Goal: Task Accomplishment & Management: Manage account settings

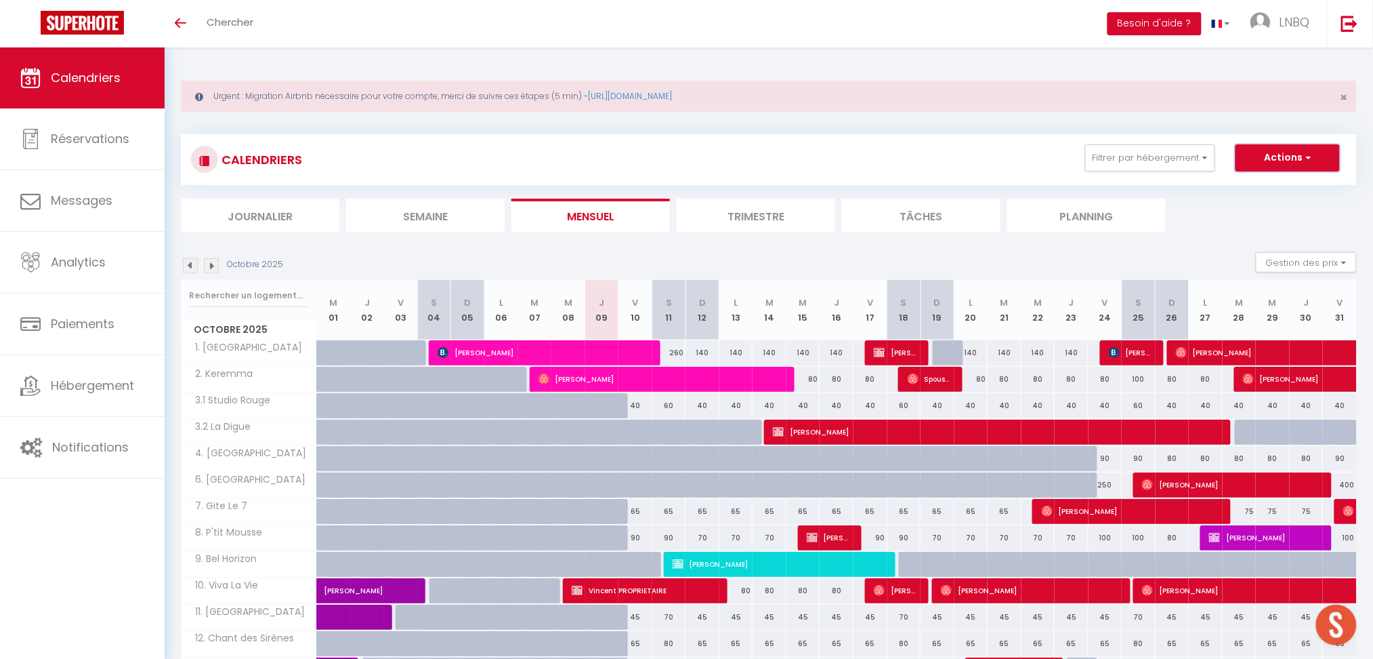
click at [1283, 158] on button "Actions" at bounding box center [1288, 157] width 104 height 27
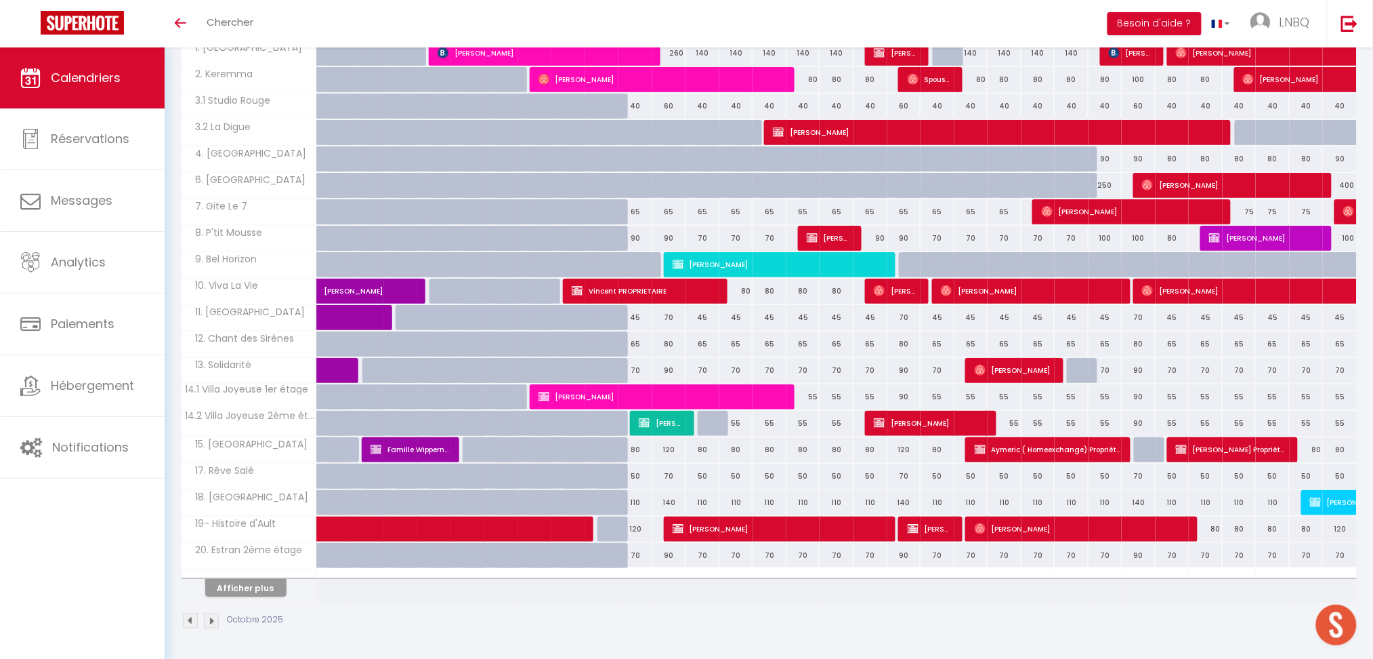
click at [1212, 533] on div "80" at bounding box center [1206, 528] width 34 height 25
type input "80"
select select "1"
type input "Lun 27 Octobre 2025"
type input "[DATE]"
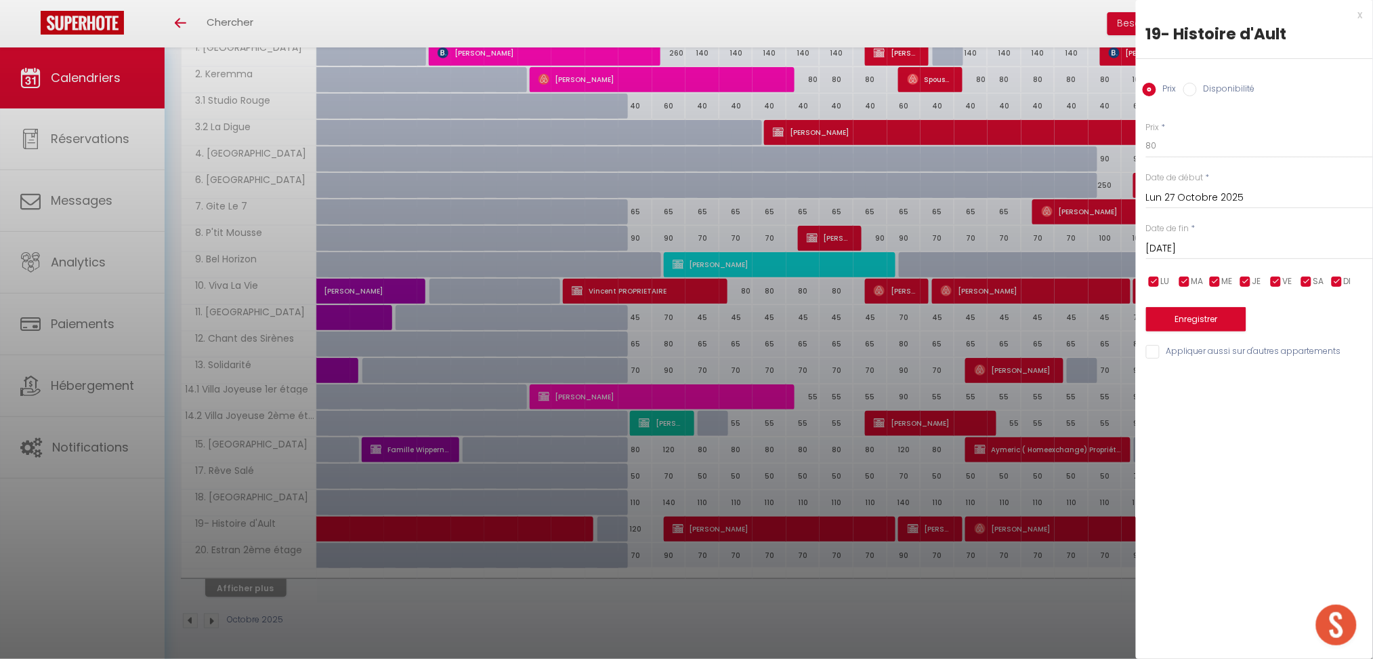
click at [1191, 87] on input "Disponibilité" at bounding box center [1191, 90] width 14 height 14
radio input "true"
radio input "false"
click at [1190, 204] on input "Lun 27 Octobre 2025" at bounding box center [1259, 199] width 227 height 18
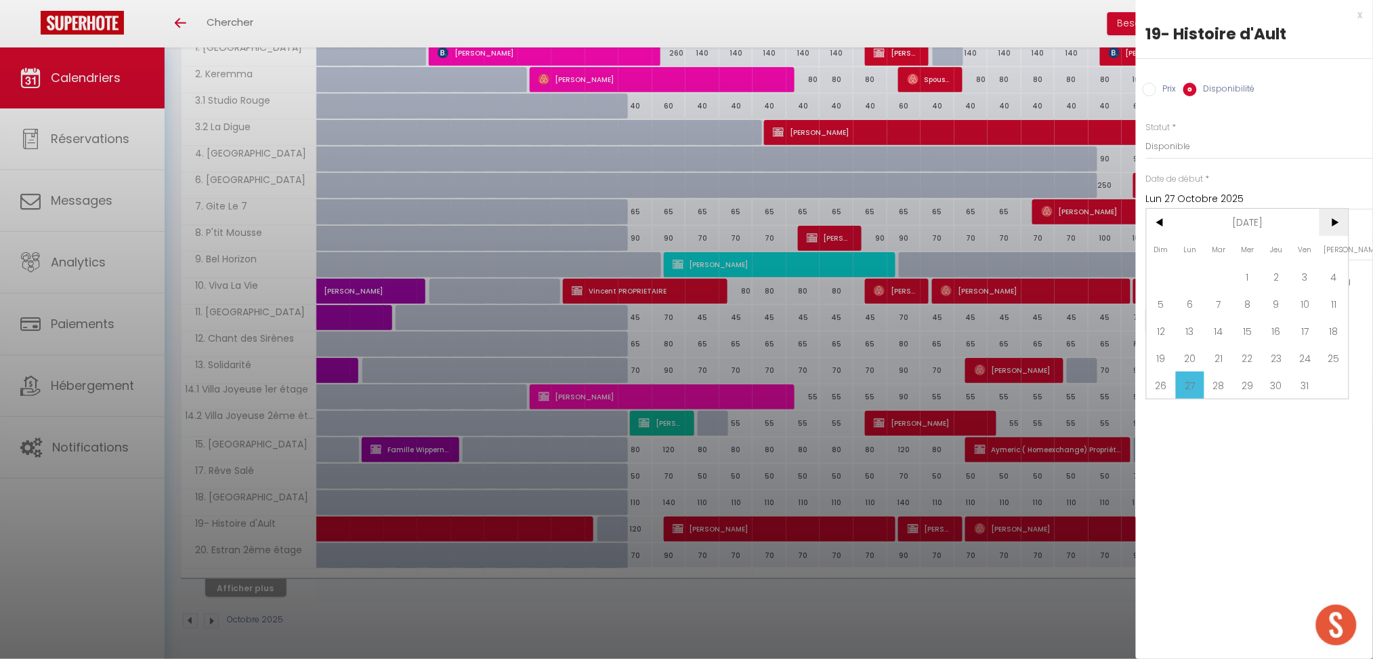
click at [1335, 222] on span ">" at bounding box center [1334, 222] width 29 height 27
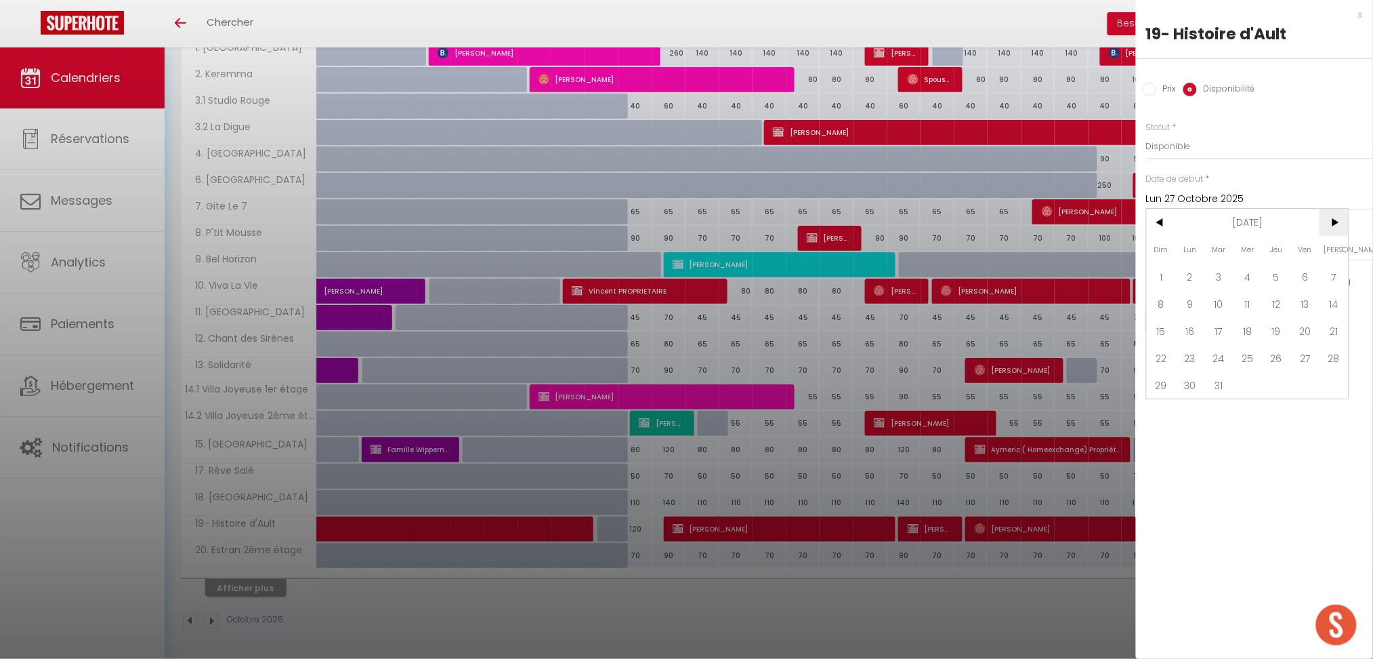
click at [1335, 222] on span ">" at bounding box center [1334, 222] width 29 height 27
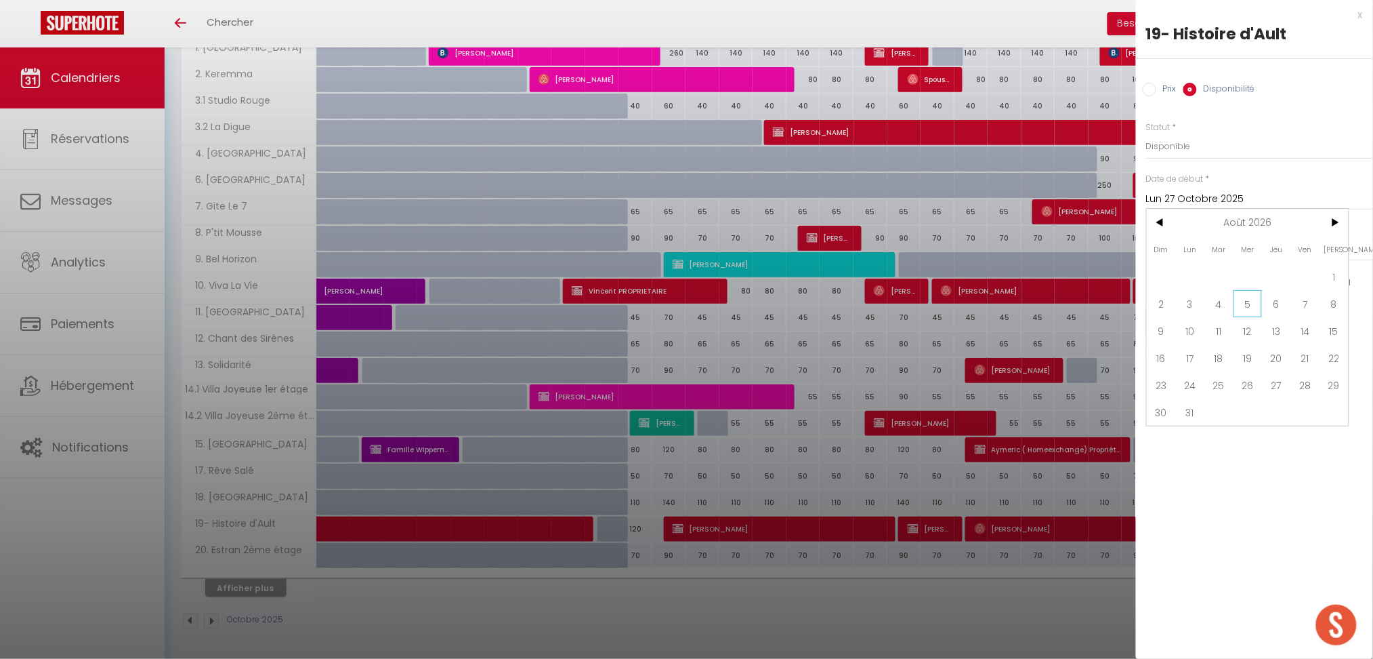
click at [1253, 304] on span "5" at bounding box center [1248, 303] width 29 height 27
type input "[DATE]"
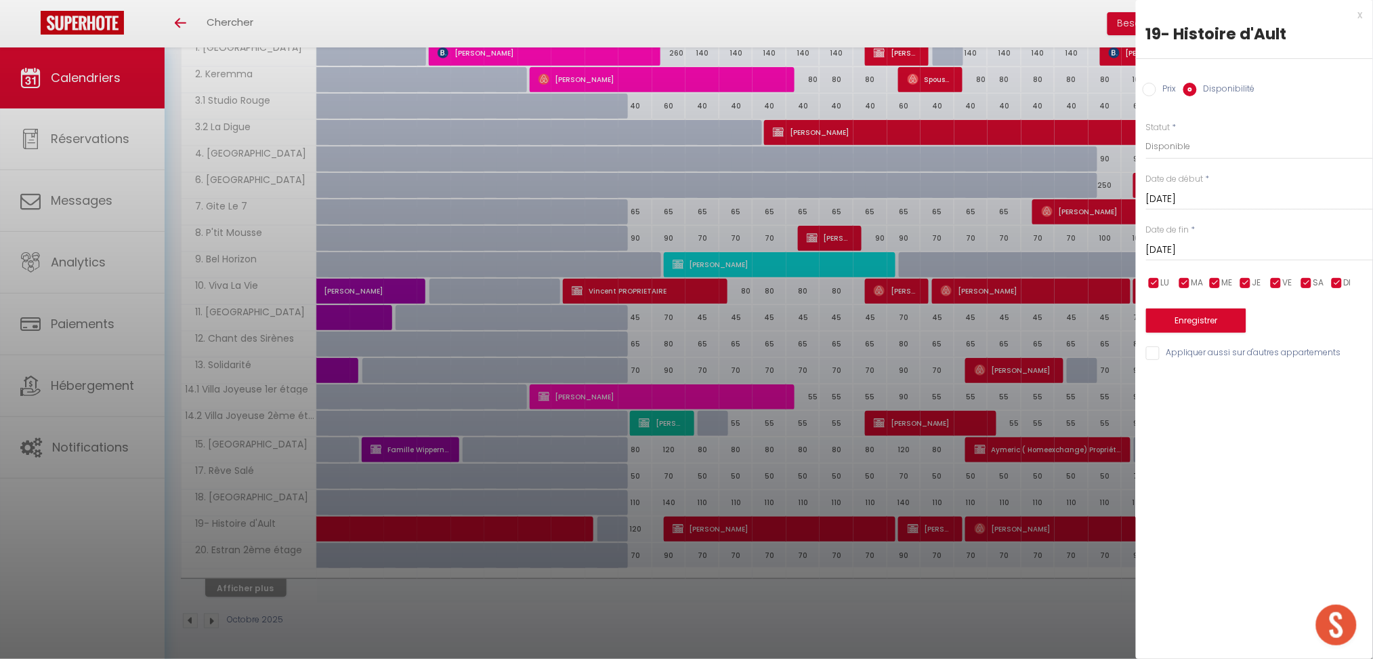
click at [1209, 251] on input "[DATE]" at bounding box center [1259, 250] width 227 height 18
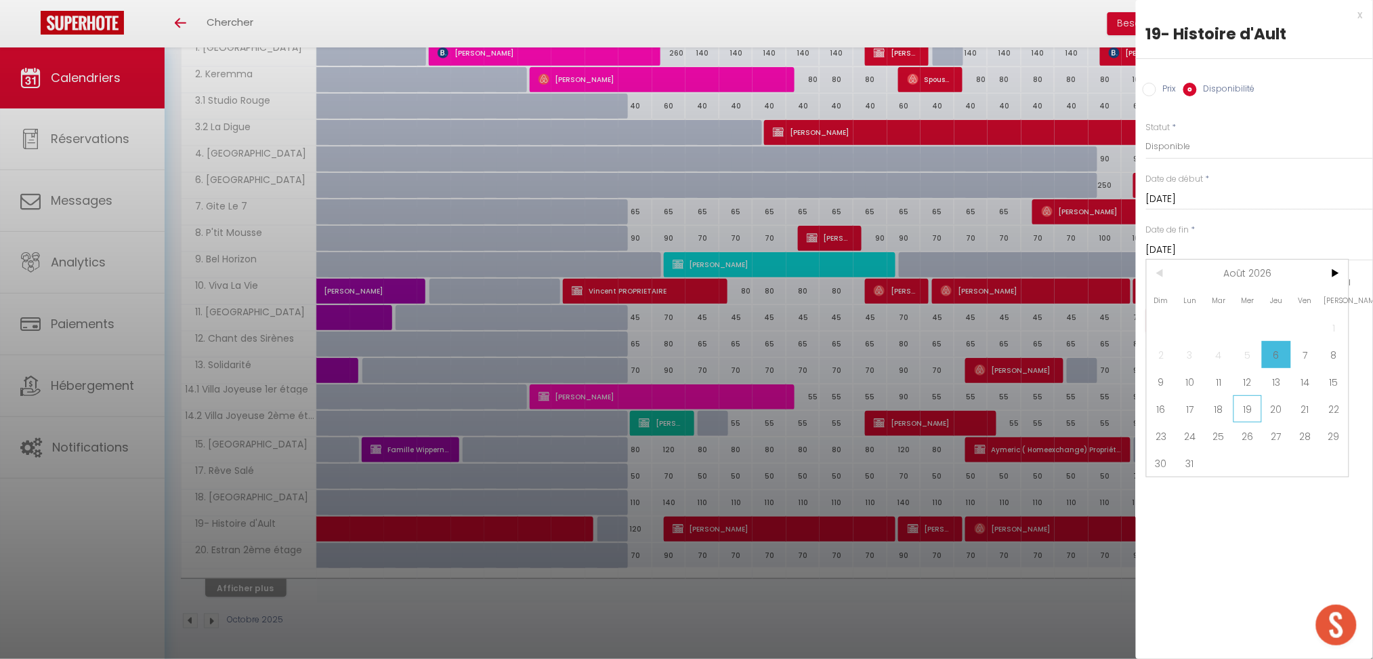
click at [1248, 406] on span "19" at bounding box center [1248, 408] width 29 height 27
type input "[DATE]"
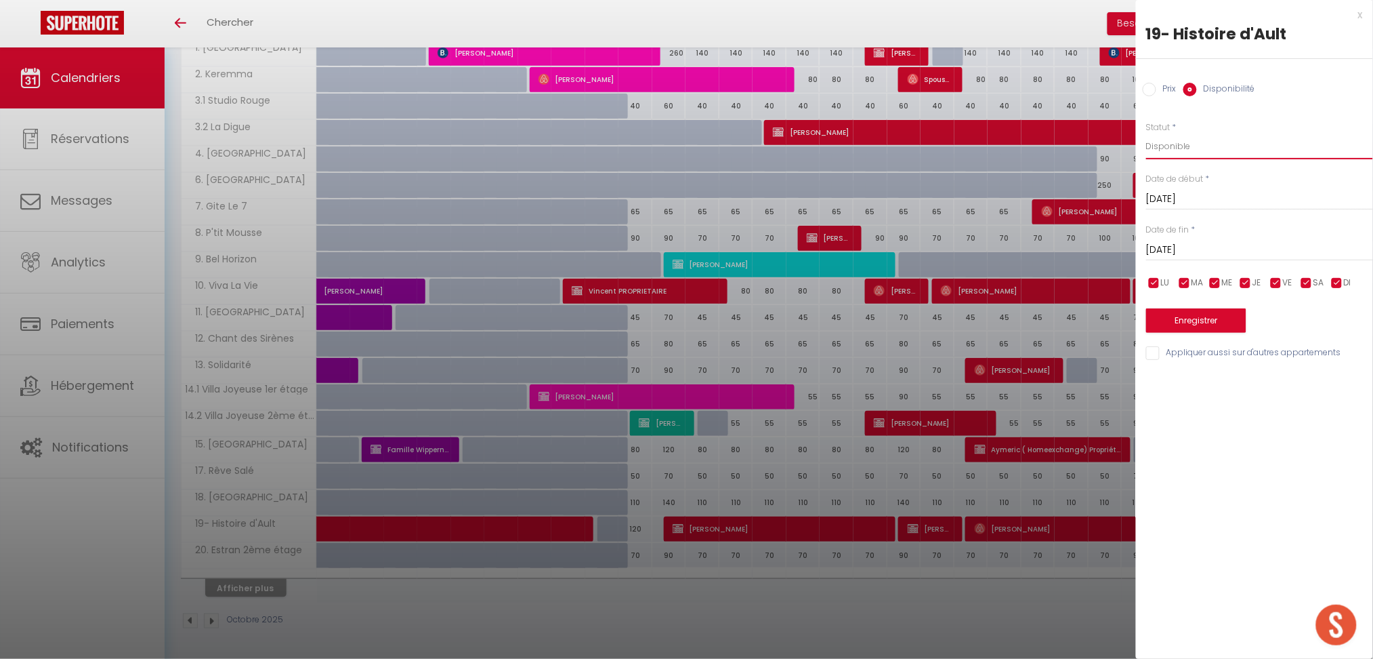
click at [1176, 148] on select "Disponible Indisponible" at bounding box center [1259, 146] width 227 height 26
select select "0"
click at [1146, 133] on select "Disponible Indisponible" at bounding box center [1259, 146] width 227 height 26
click at [1216, 323] on button "Enregistrer" at bounding box center [1196, 320] width 100 height 24
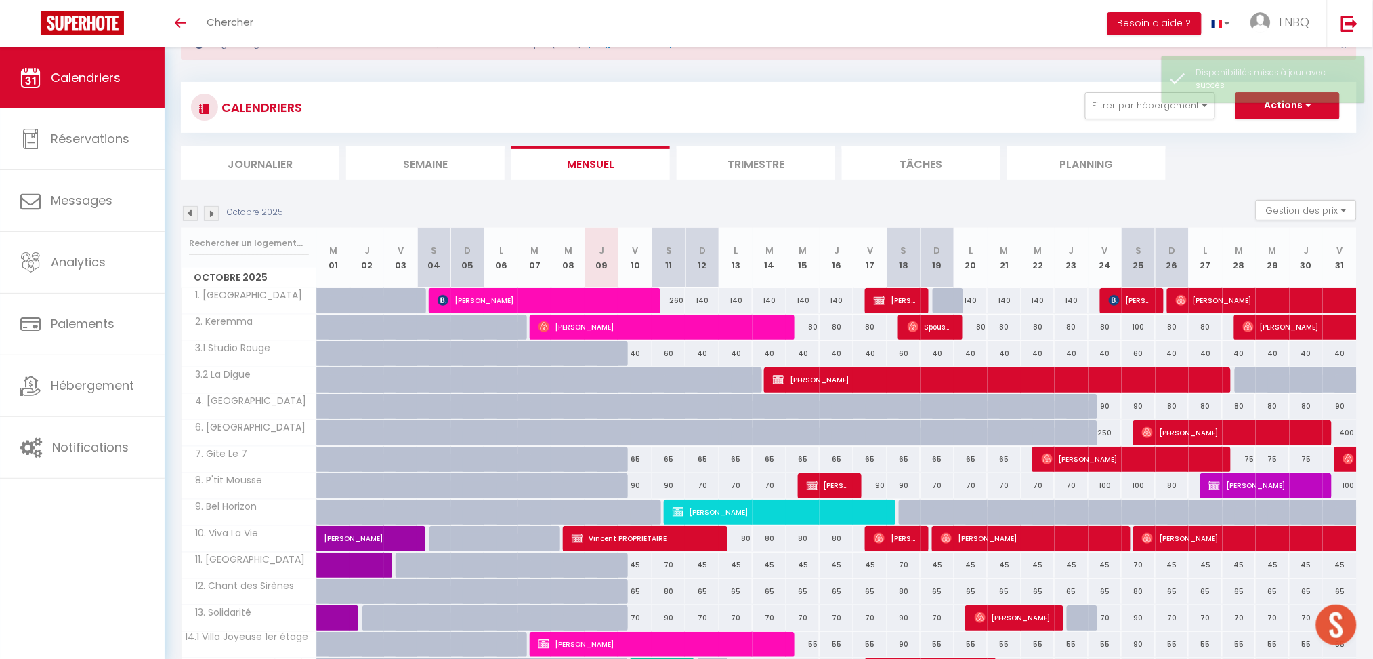
scroll to position [0, 0]
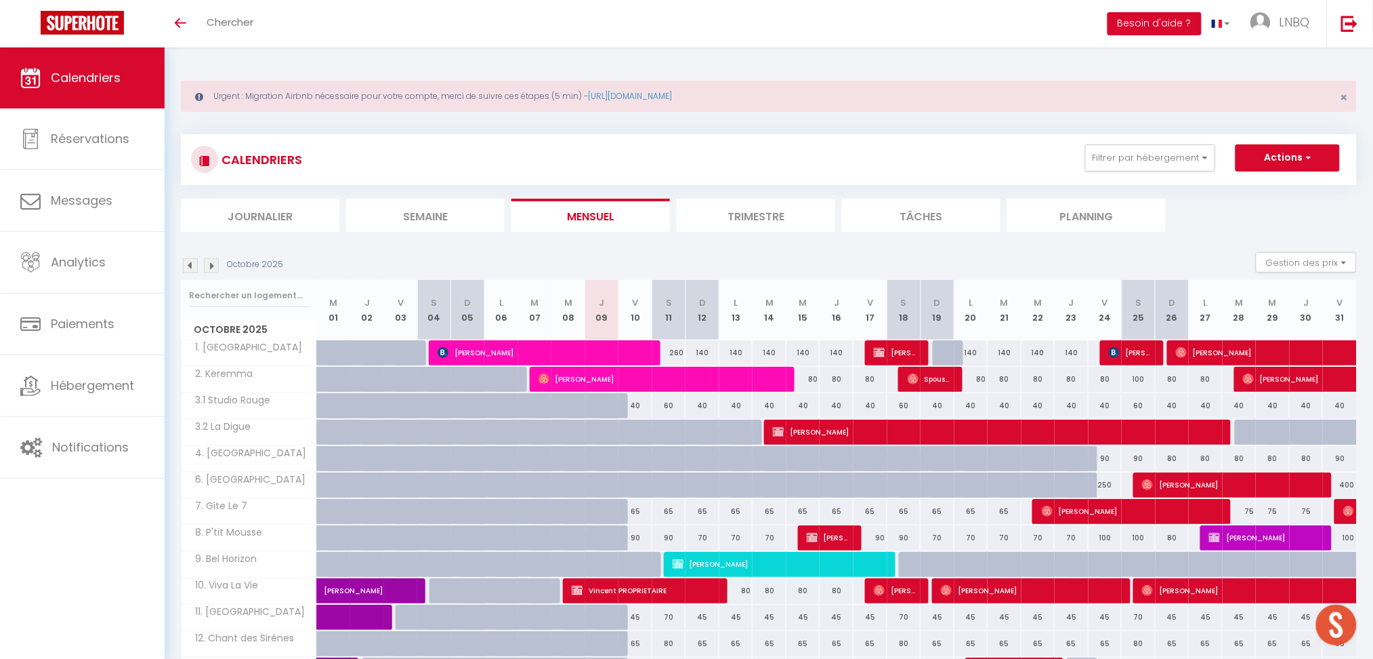
click at [217, 262] on img at bounding box center [211, 265] width 15 height 15
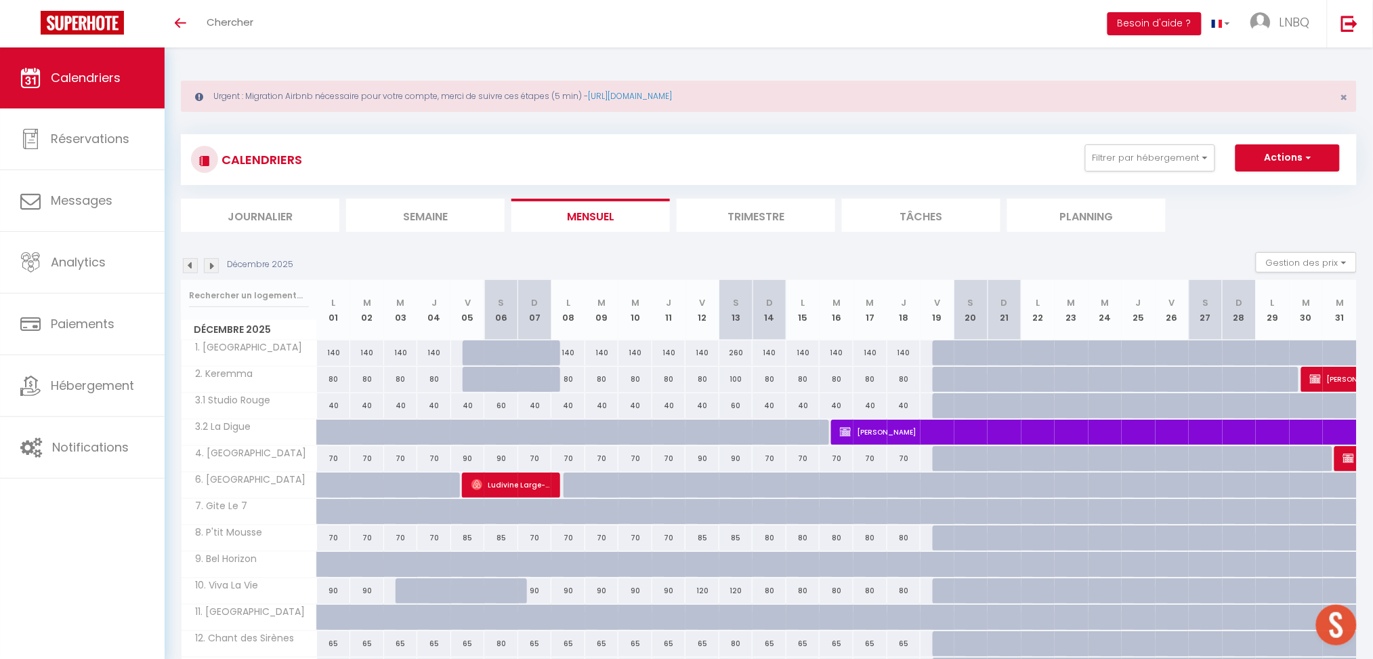
click at [212, 270] on img at bounding box center [211, 265] width 15 height 15
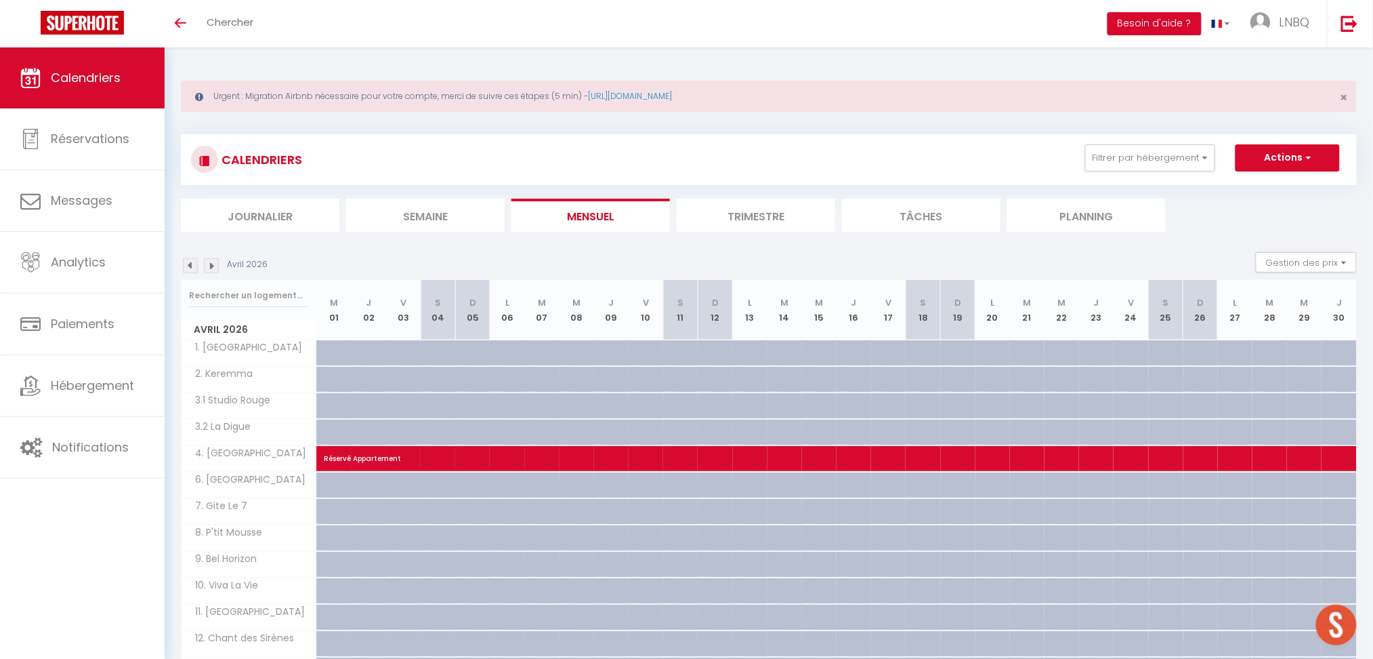
click at [212, 270] on img at bounding box center [211, 265] width 15 height 15
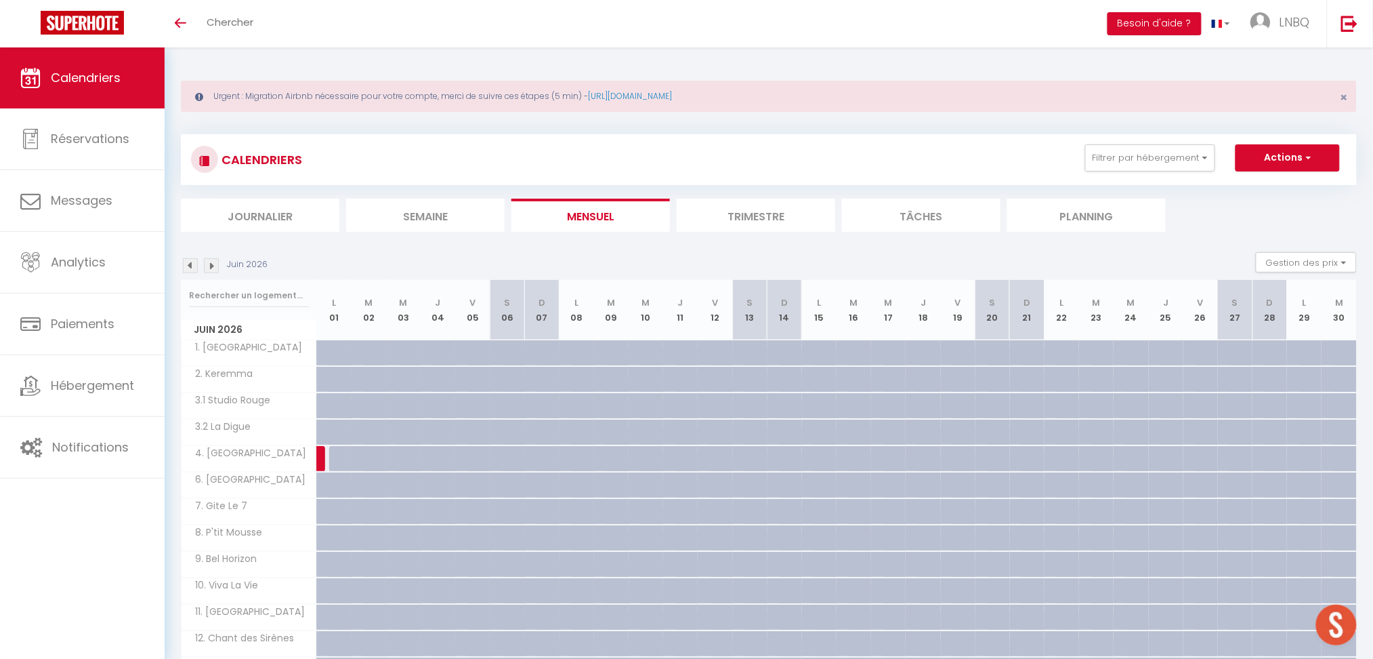
click at [212, 270] on img at bounding box center [211, 265] width 15 height 15
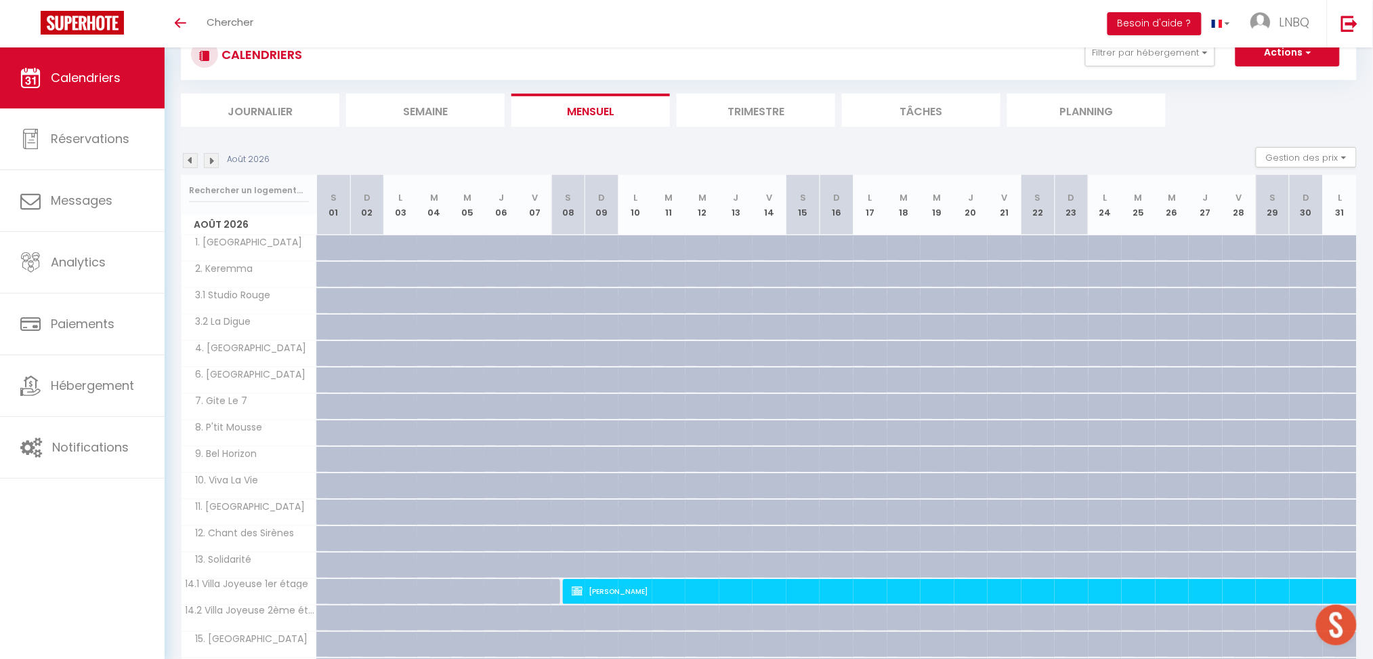
scroll to position [299, 0]
